Goal: Task Accomplishment & Management: Manage account settings

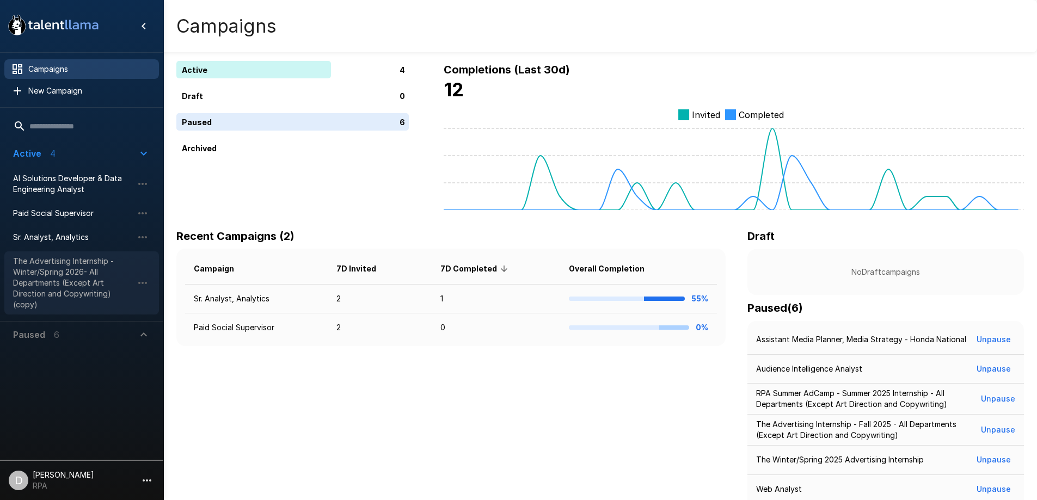
click at [79, 291] on span "The Advertising Internship - Winter/Spring 2026- All Departments (Except Art Di…" at bounding box center [73, 283] width 120 height 54
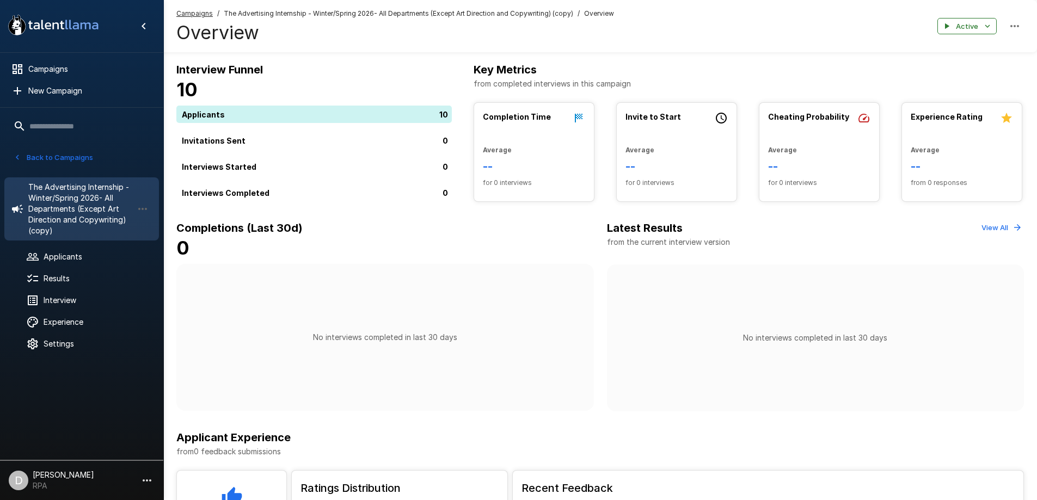
click at [1005, 27] on button "button" at bounding box center [1014, 26] width 19 height 19
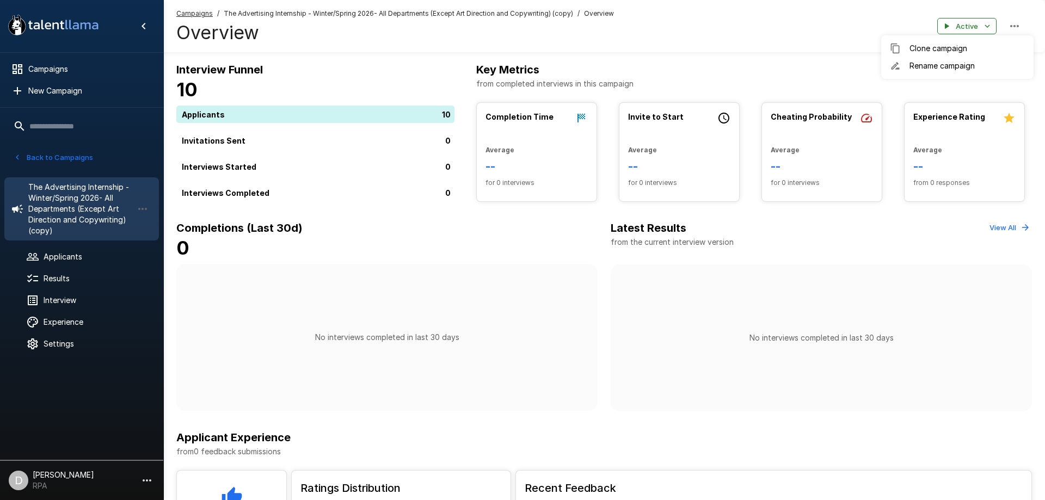
click at [966, 23] on div at bounding box center [522, 250] width 1045 height 500
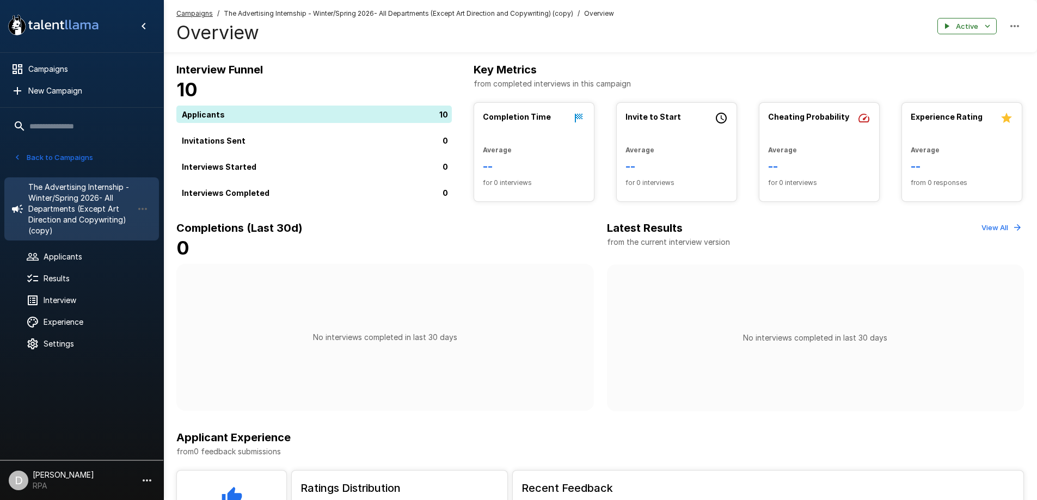
click at [966, 23] on button "Active" at bounding box center [966, 26] width 59 height 17
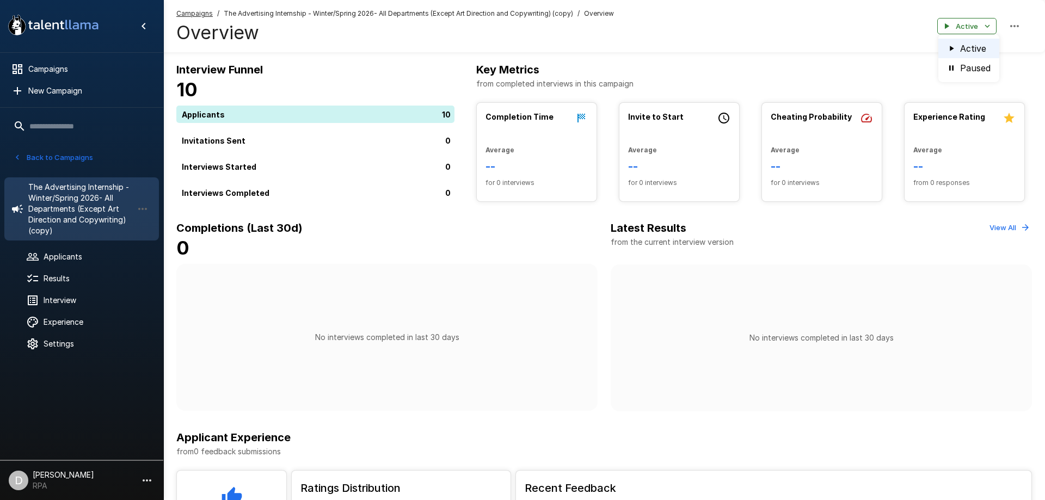
click at [24, 156] on div at bounding box center [522, 250] width 1045 height 500
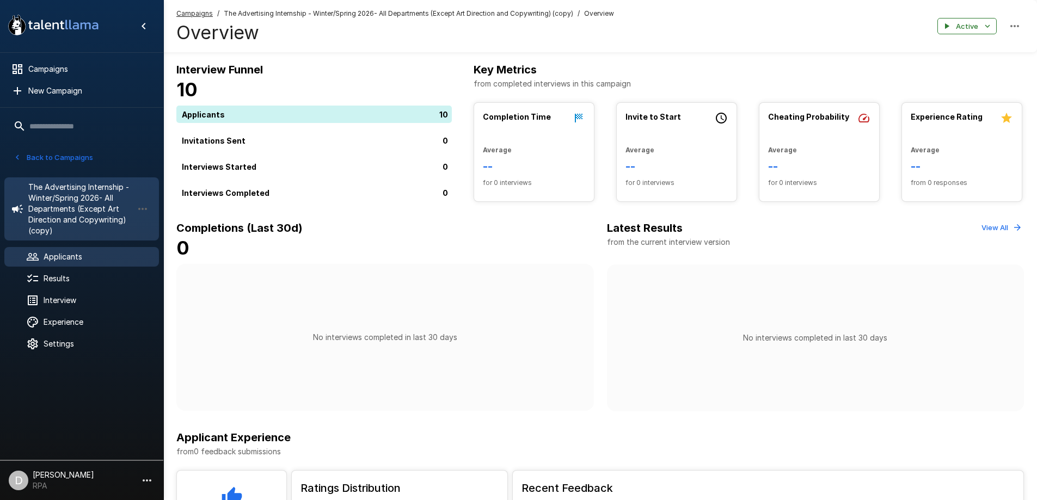
click at [70, 250] on div "Applicants" at bounding box center [81, 257] width 155 height 20
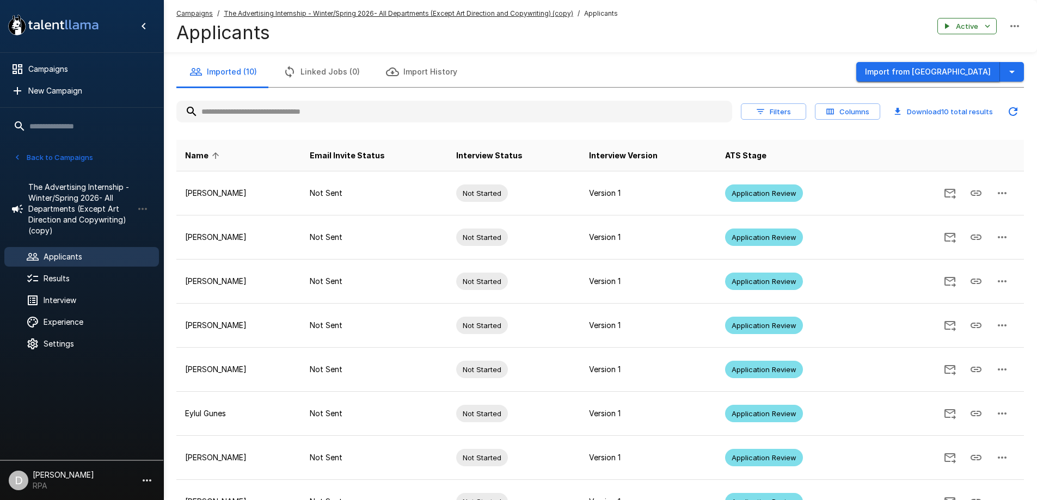
click at [955, 67] on button "Import from [GEOGRAPHIC_DATA]" at bounding box center [928, 72] width 144 height 20
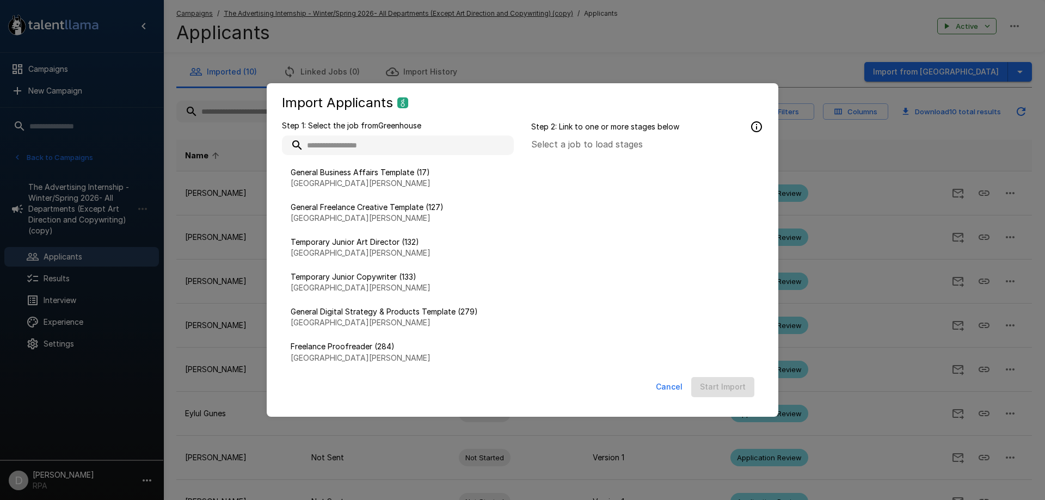
click at [380, 147] on input "text" at bounding box center [398, 146] width 232 height 20
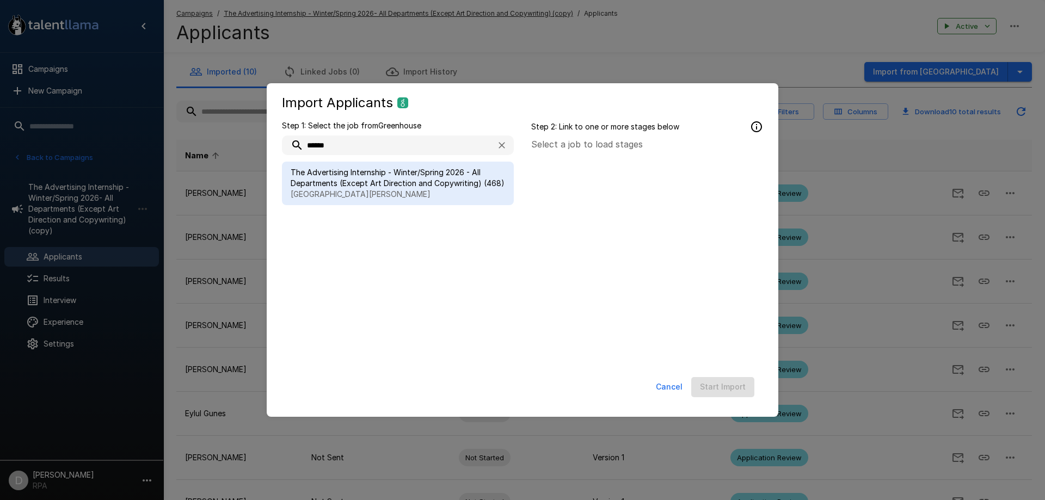
type input "******"
click at [404, 174] on span "The Advertising Internship - Winter/Spring 2026 - All Departments (Except Art D…" at bounding box center [398, 178] width 214 height 22
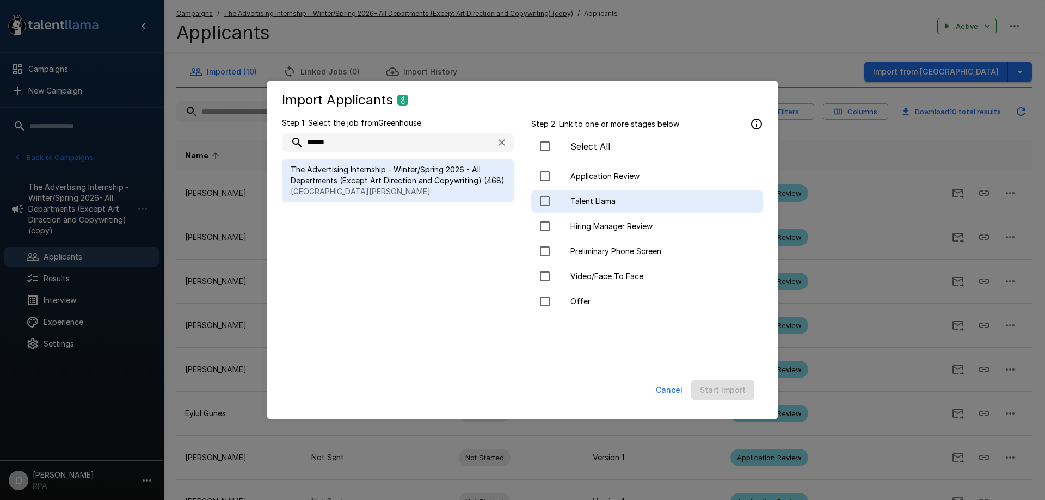
click at [587, 196] on span "Talent Llama" at bounding box center [662, 201] width 184 height 11
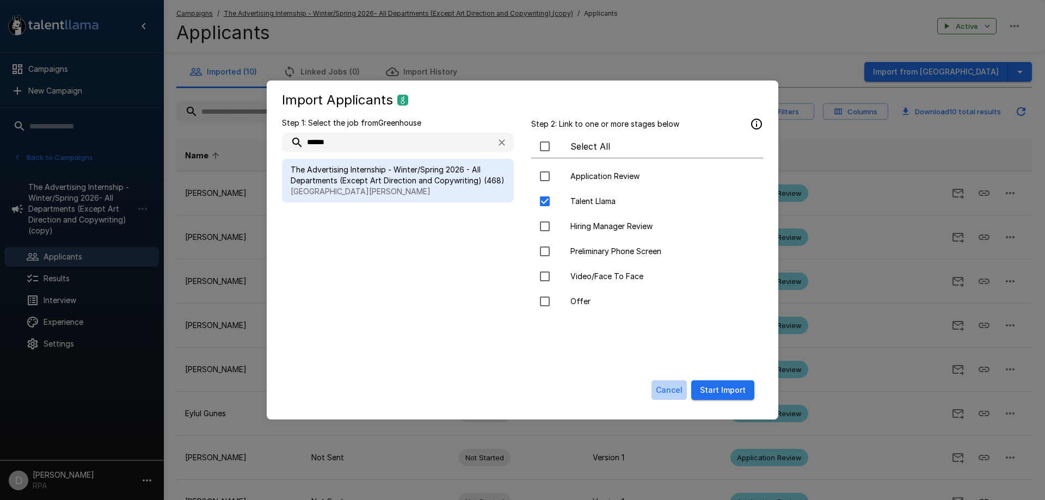
click at [678, 391] on button "Cancel" at bounding box center [669, 390] width 35 height 20
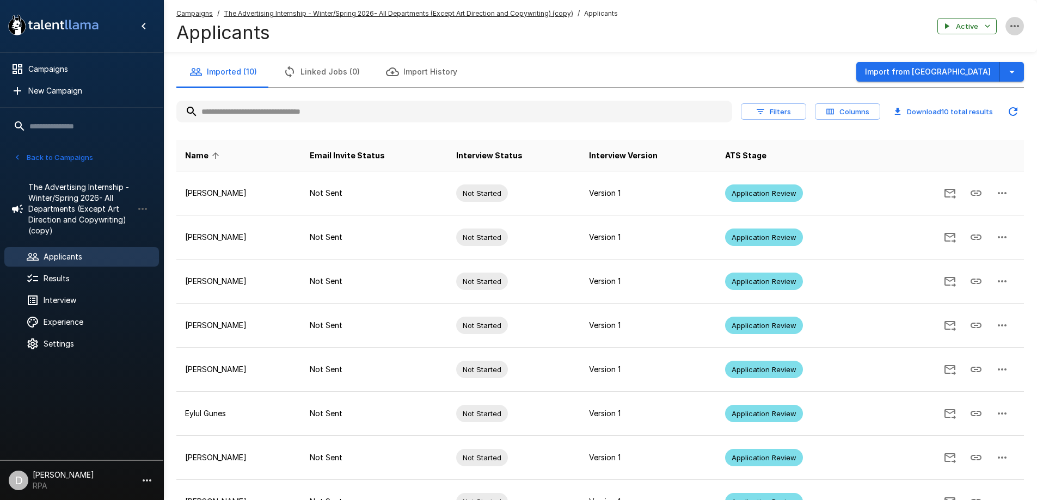
click at [1019, 26] on icon "button" at bounding box center [1014, 26] width 9 height 2
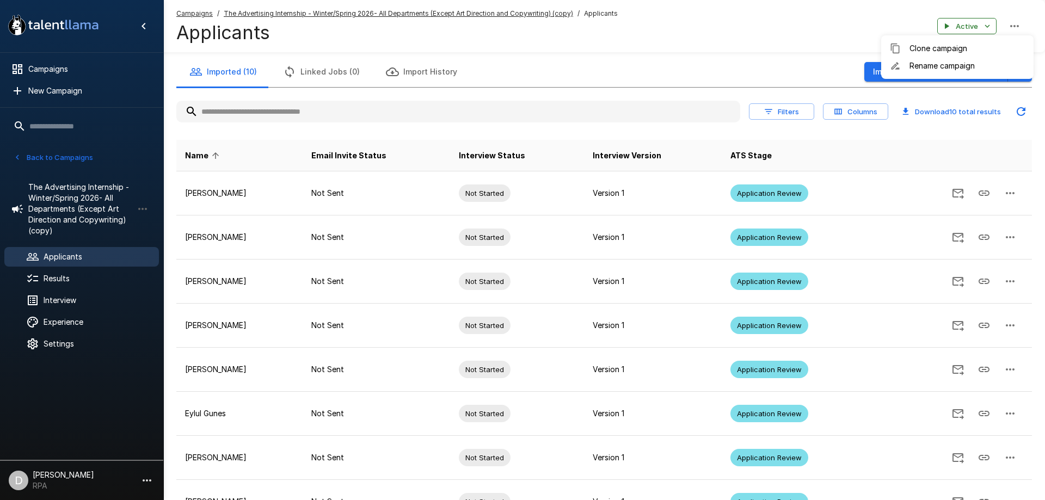
click at [971, 21] on div at bounding box center [522, 250] width 1045 height 500
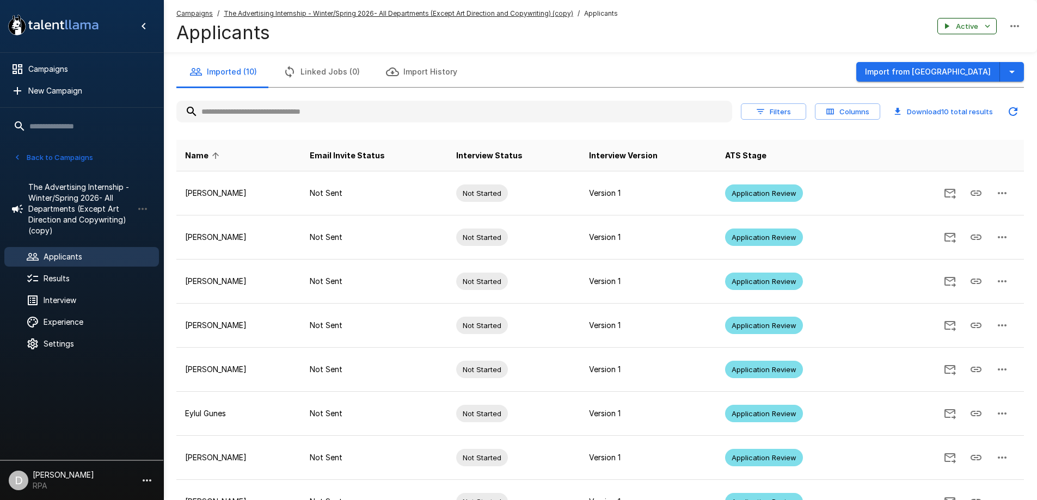
click at [973, 22] on button "Active" at bounding box center [966, 26] width 59 height 17
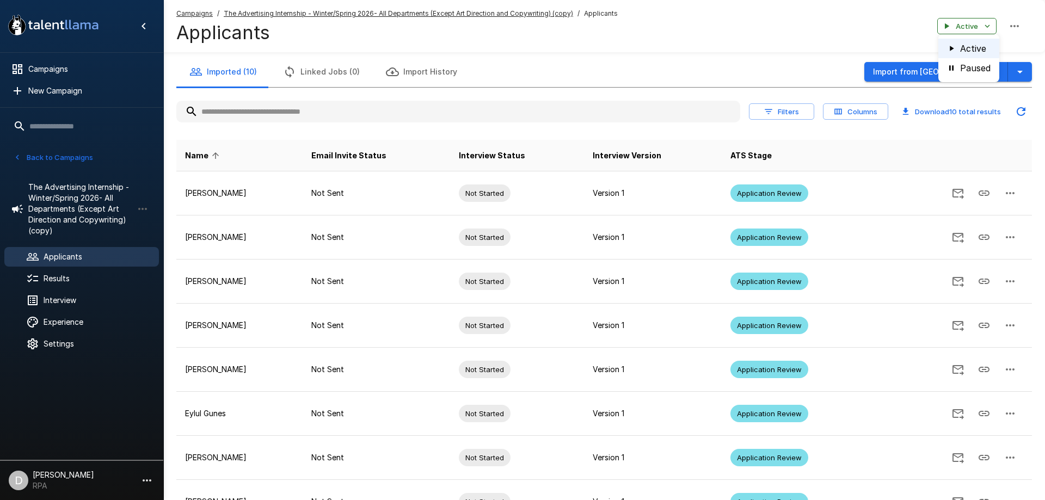
click at [71, 327] on div at bounding box center [522, 250] width 1045 height 500
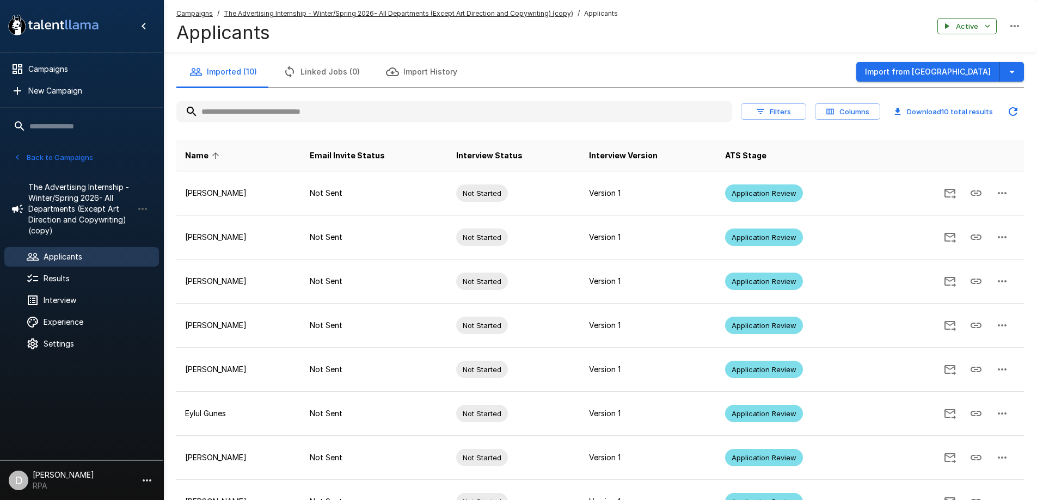
click at [65, 322] on span "Experience" at bounding box center [97, 322] width 107 height 11
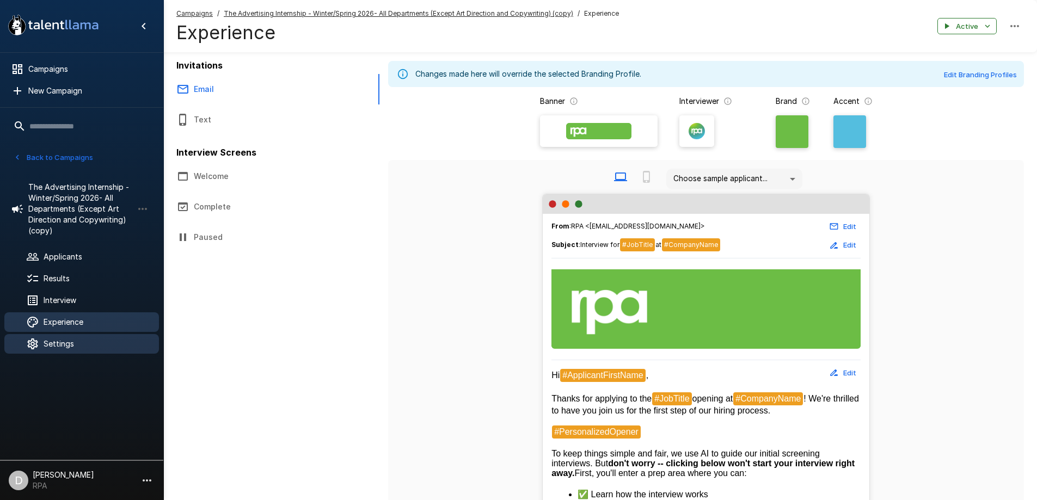
click at [96, 343] on span "Settings" at bounding box center [97, 344] width 107 height 11
